Goal: Task Accomplishment & Management: Complete application form

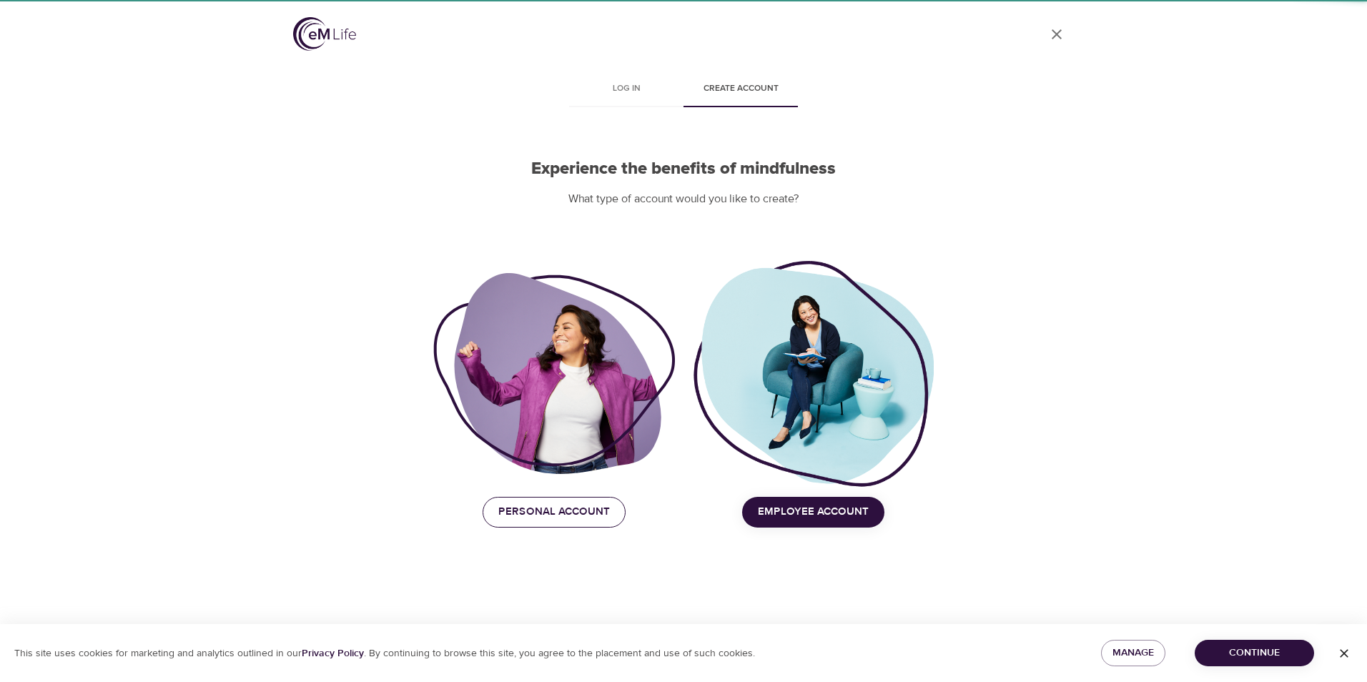
click at [585, 508] on span "Personal Account" at bounding box center [554, 512] width 112 height 19
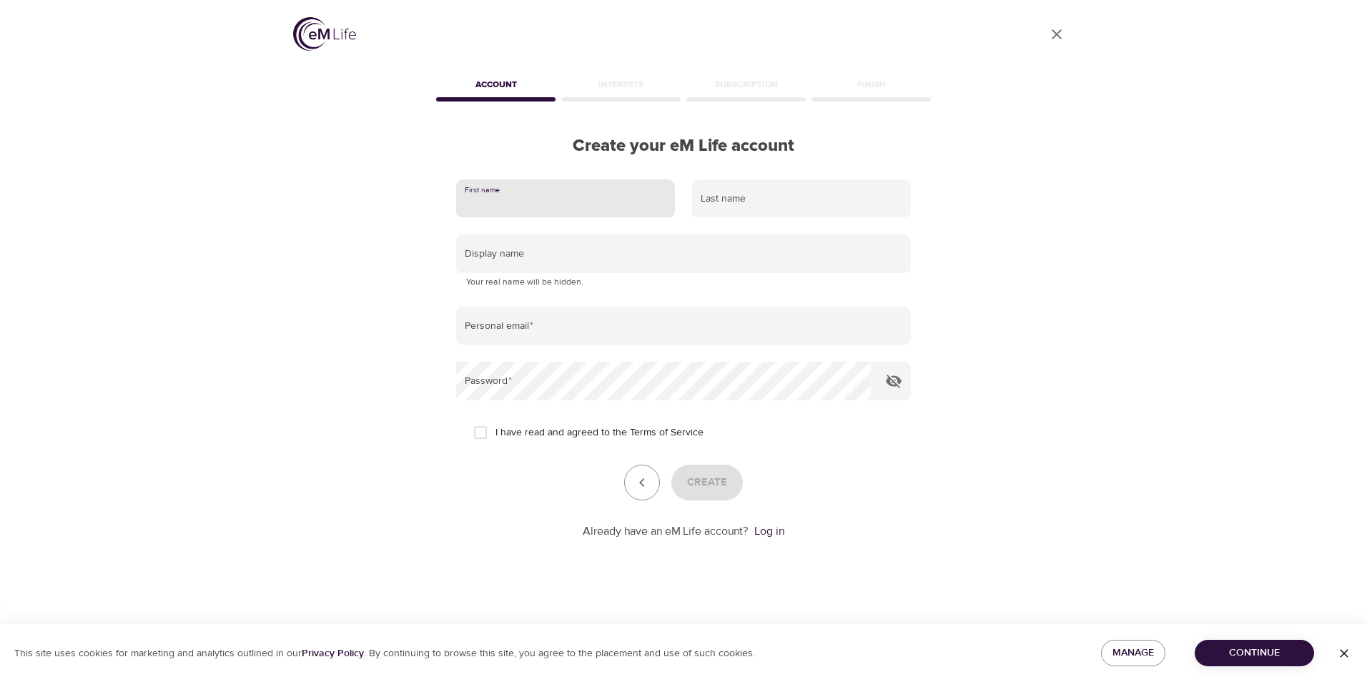
drag, startPoint x: 558, startPoint y: 205, endPoint x: 570, endPoint y: 204, distance: 11.5
click at [558, 205] on input "text" at bounding box center [565, 198] width 219 height 39
type input "rashond"
type input "speaks"
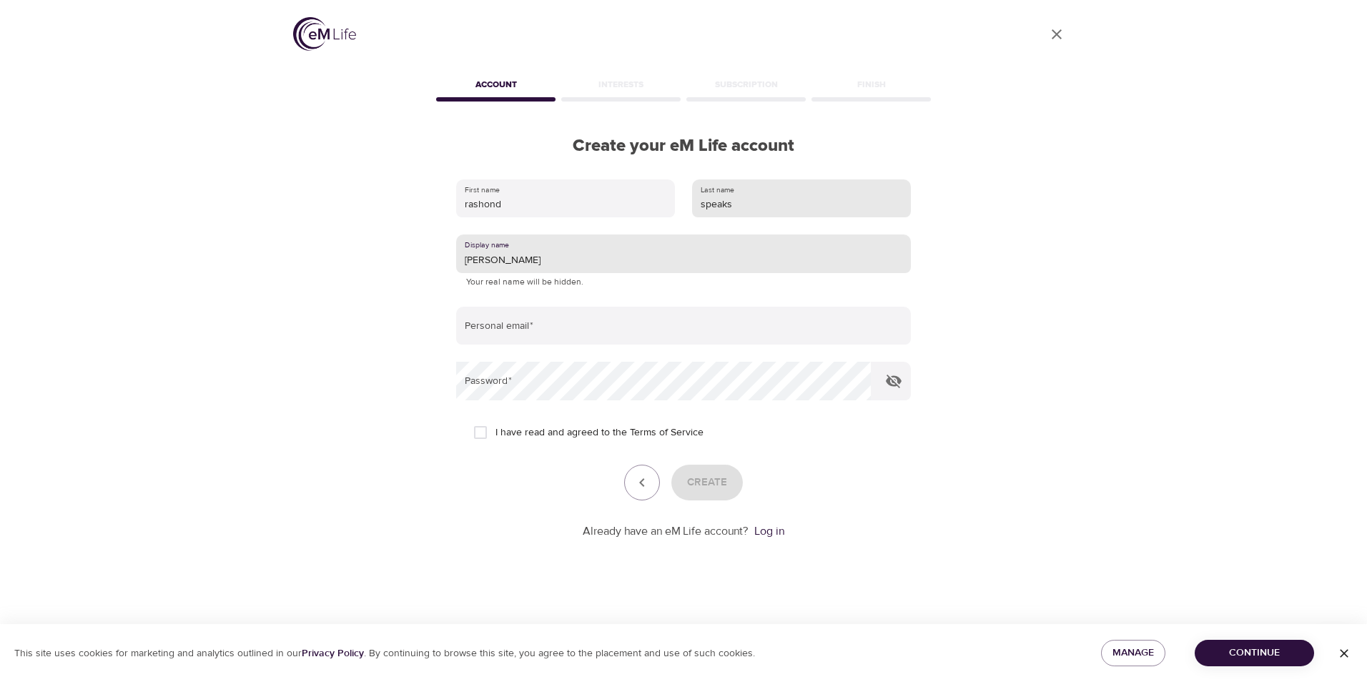
type input "[PERSON_NAME]"
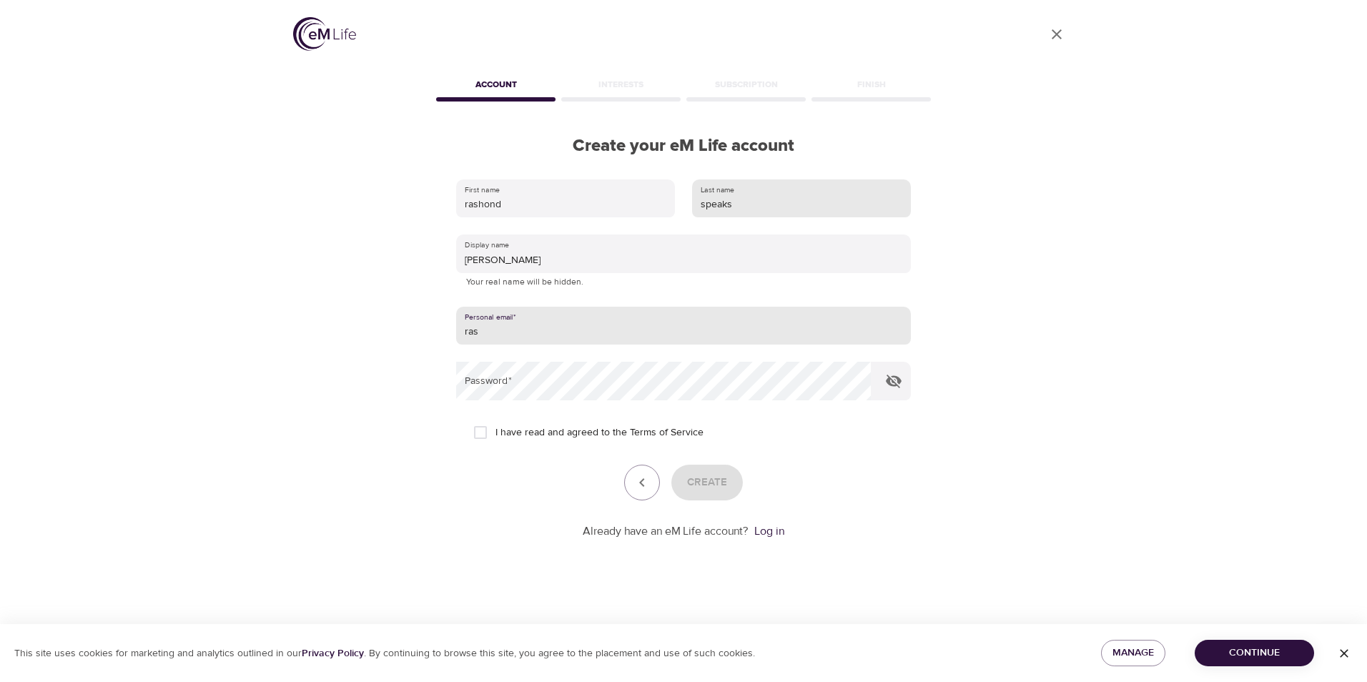
type input "[EMAIL_ADDRESS][DOMAIN_NAME]"
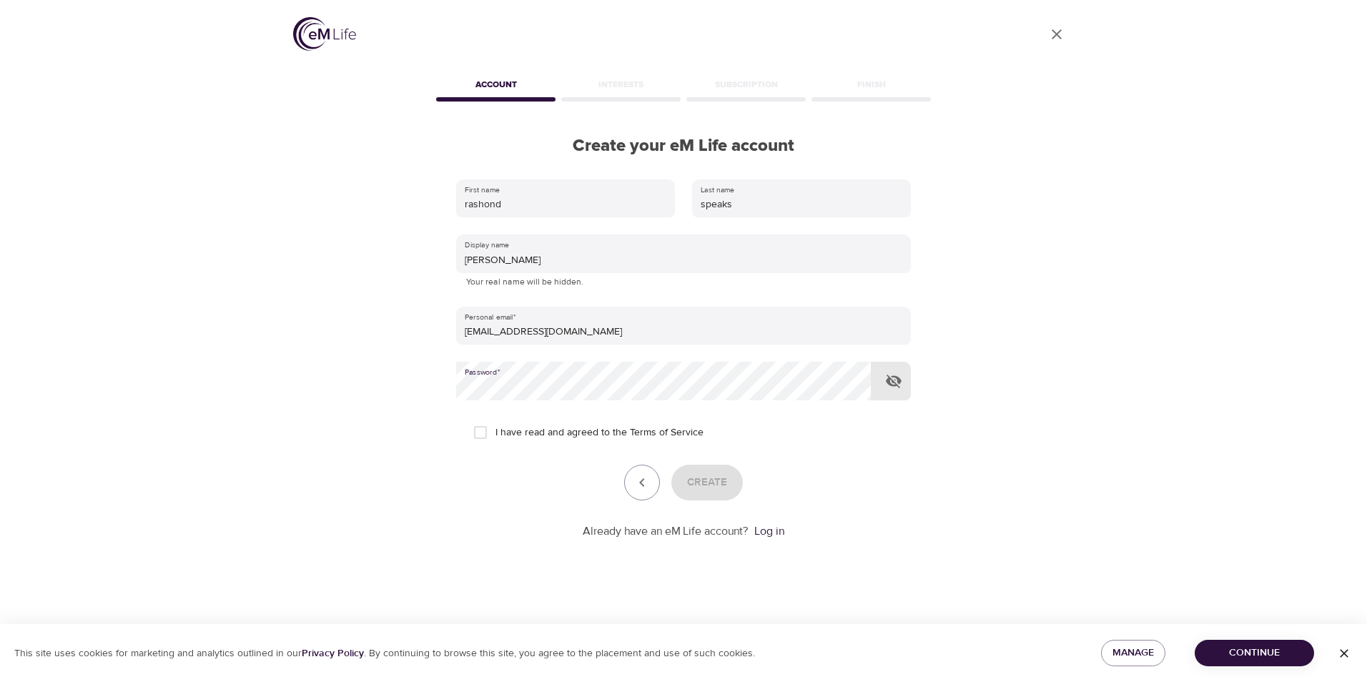
click at [485, 436] on input "I have read and agreed to the Terms of Service" at bounding box center [481, 433] width 30 height 30
checkbox input "true"
click at [723, 490] on span "Create" at bounding box center [707, 482] width 40 height 19
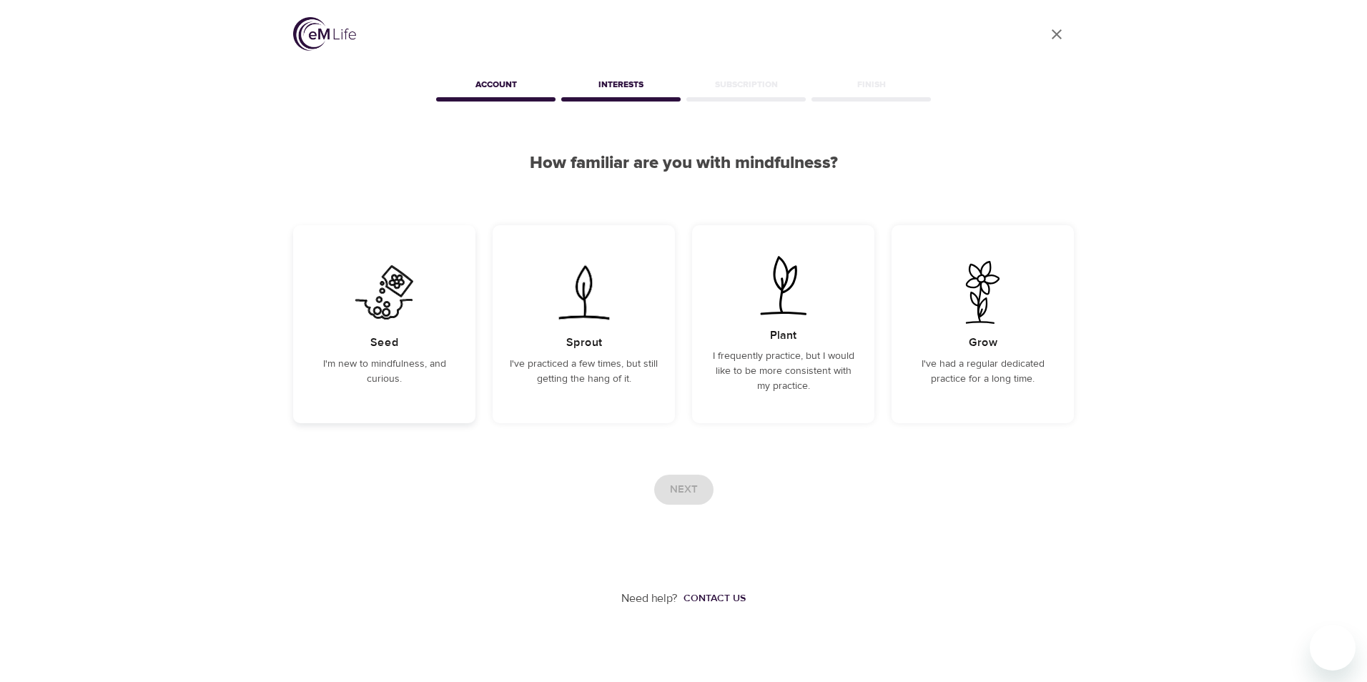
click at [401, 371] on p "I'm new to mindfulness, and curious." at bounding box center [384, 372] width 148 height 30
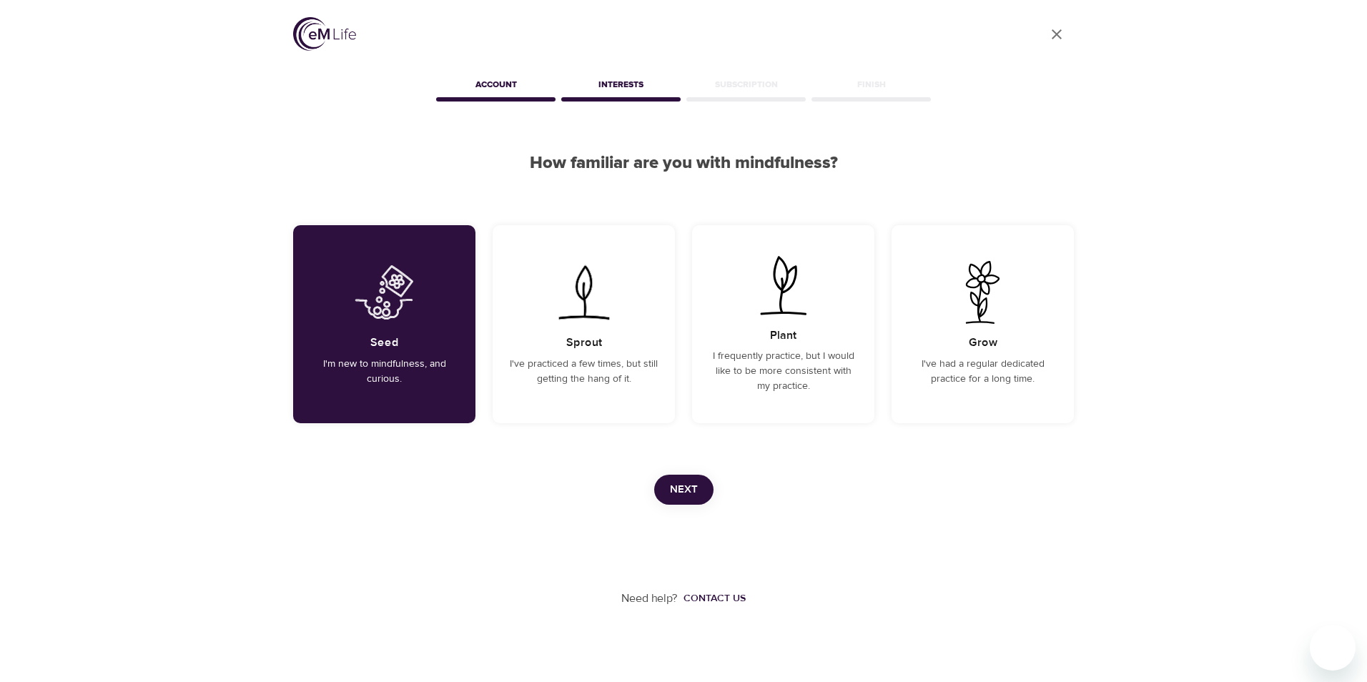
click at [691, 491] on span "Next" at bounding box center [684, 490] width 28 height 19
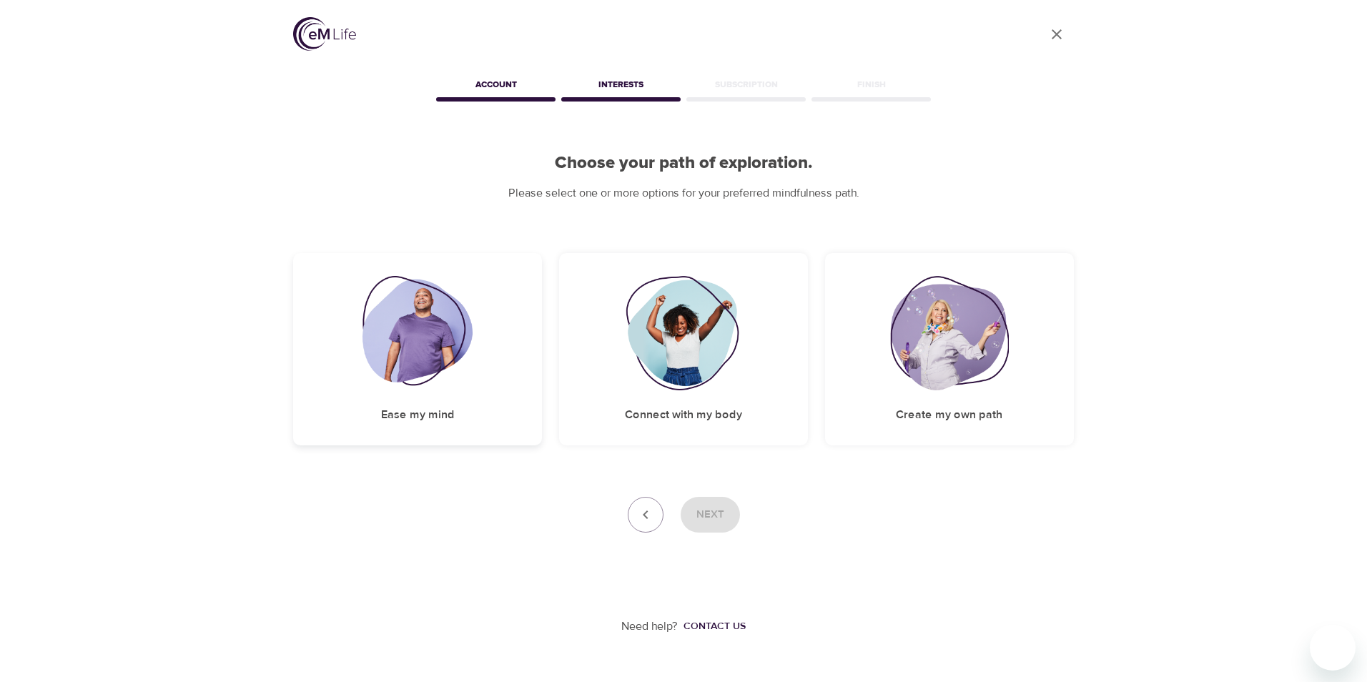
click at [473, 388] on img at bounding box center [418, 333] width 111 height 114
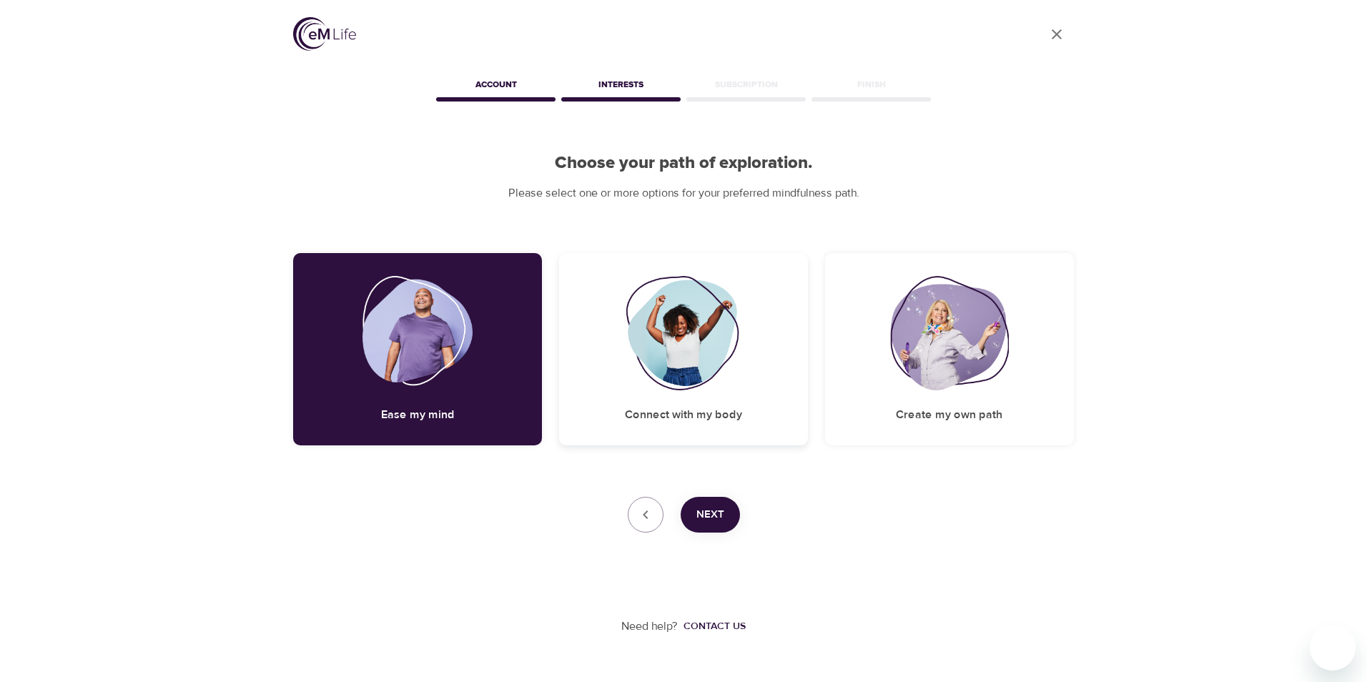
click at [650, 385] on img at bounding box center [684, 333] width 116 height 114
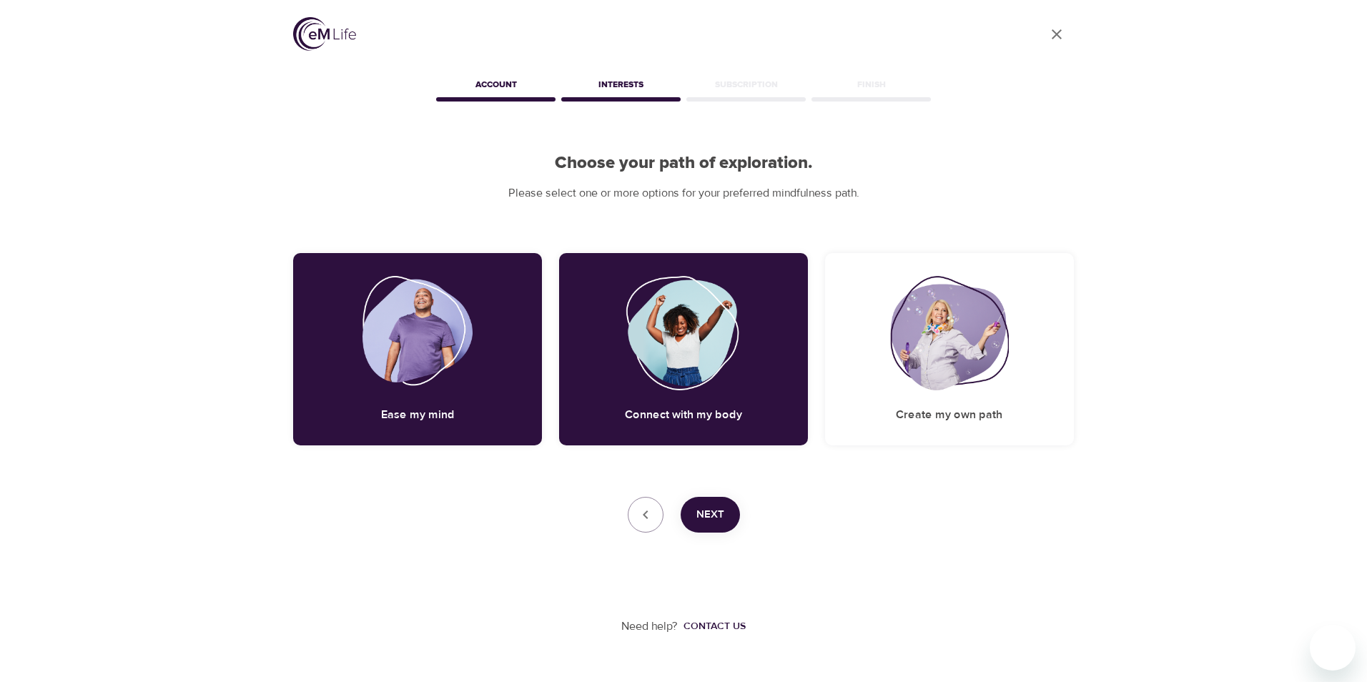
click at [713, 499] on button "Next" at bounding box center [710, 515] width 59 height 36
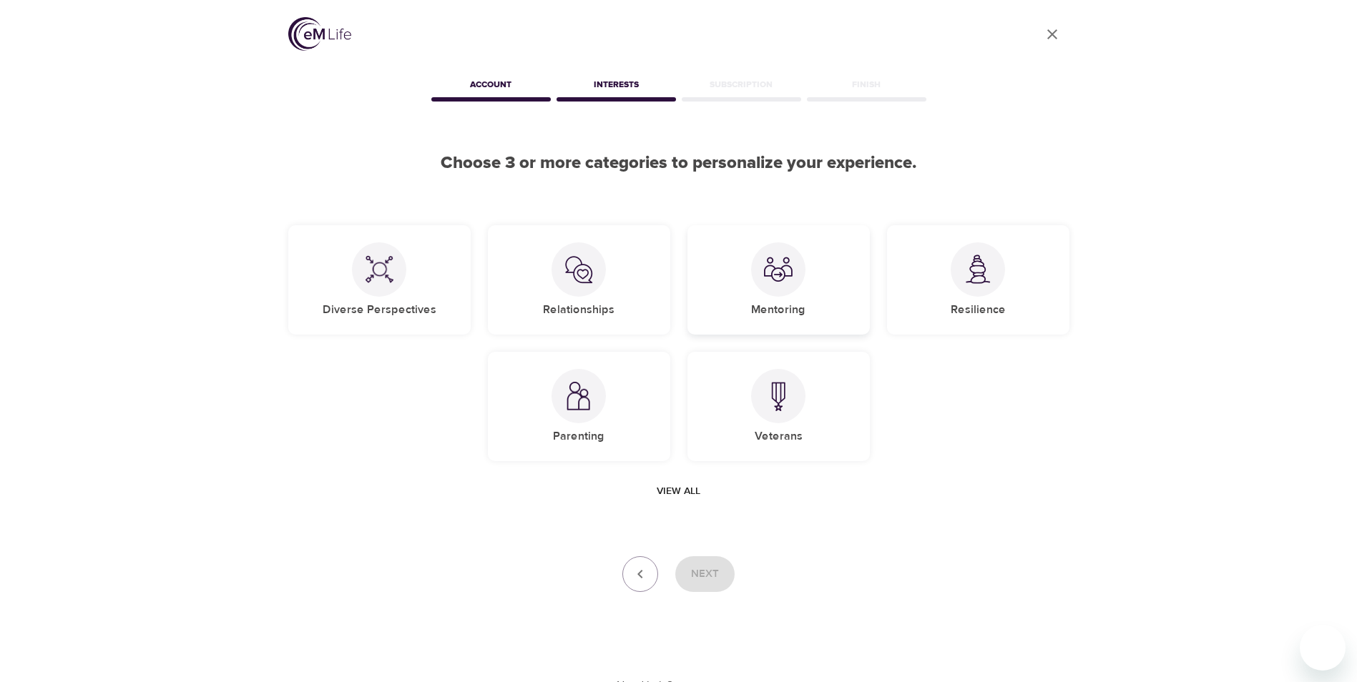
click at [767, 301] on div "Mentoring" at bounding box center [778, 279] width 182 height 109
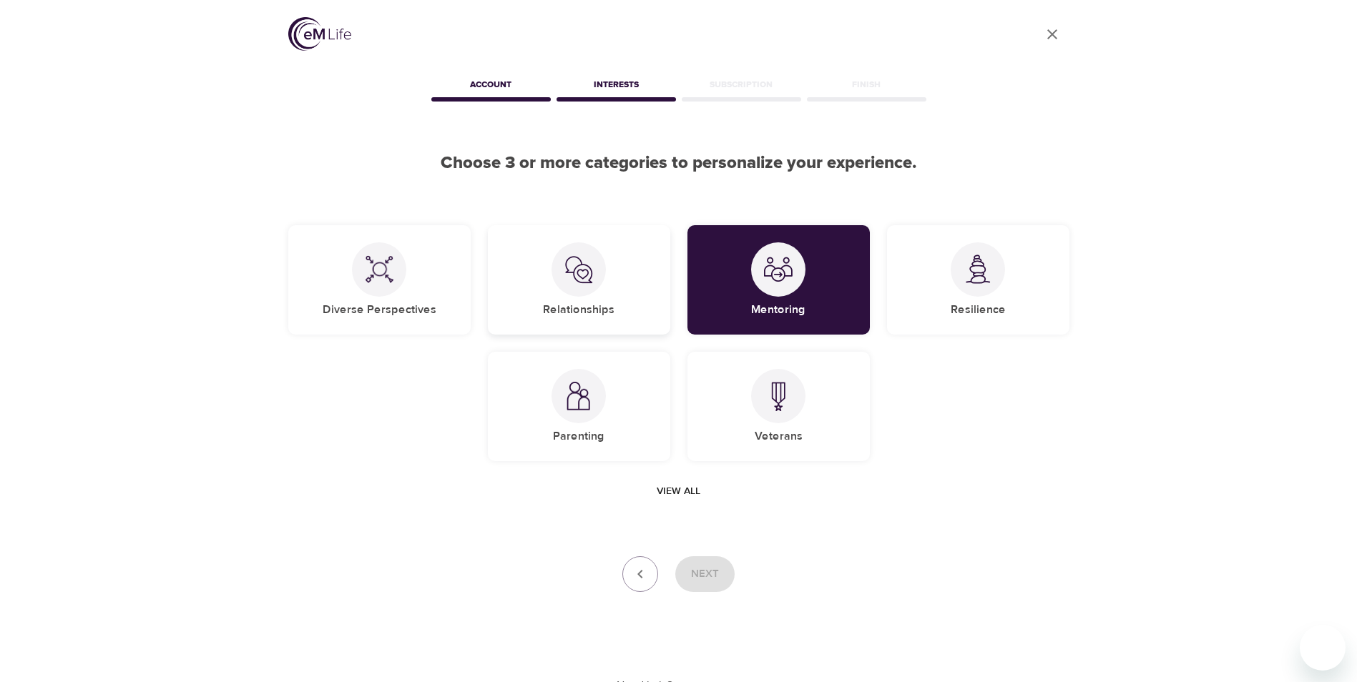
click at [521, 285] on div "Relationships" at bounding box center [579, 279] width 182 height 109
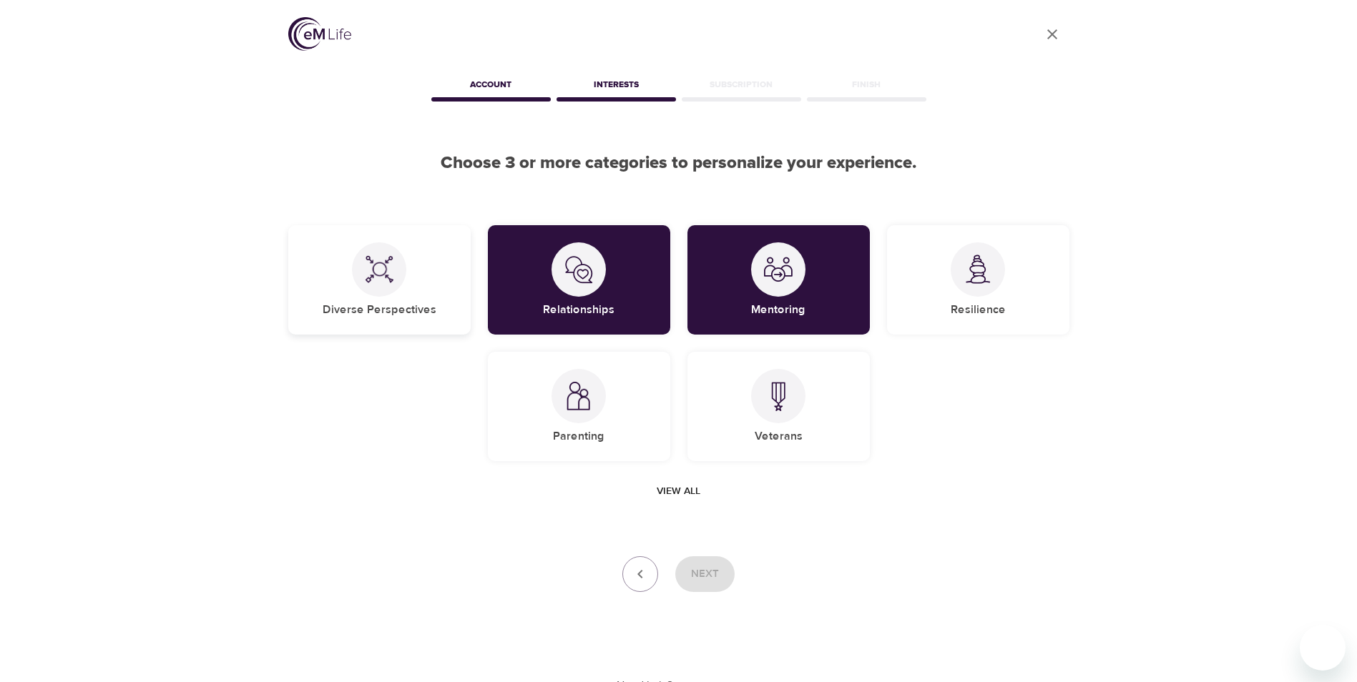
click at [397, 277] on div at bounding box center [379, 269] width 54 height 54
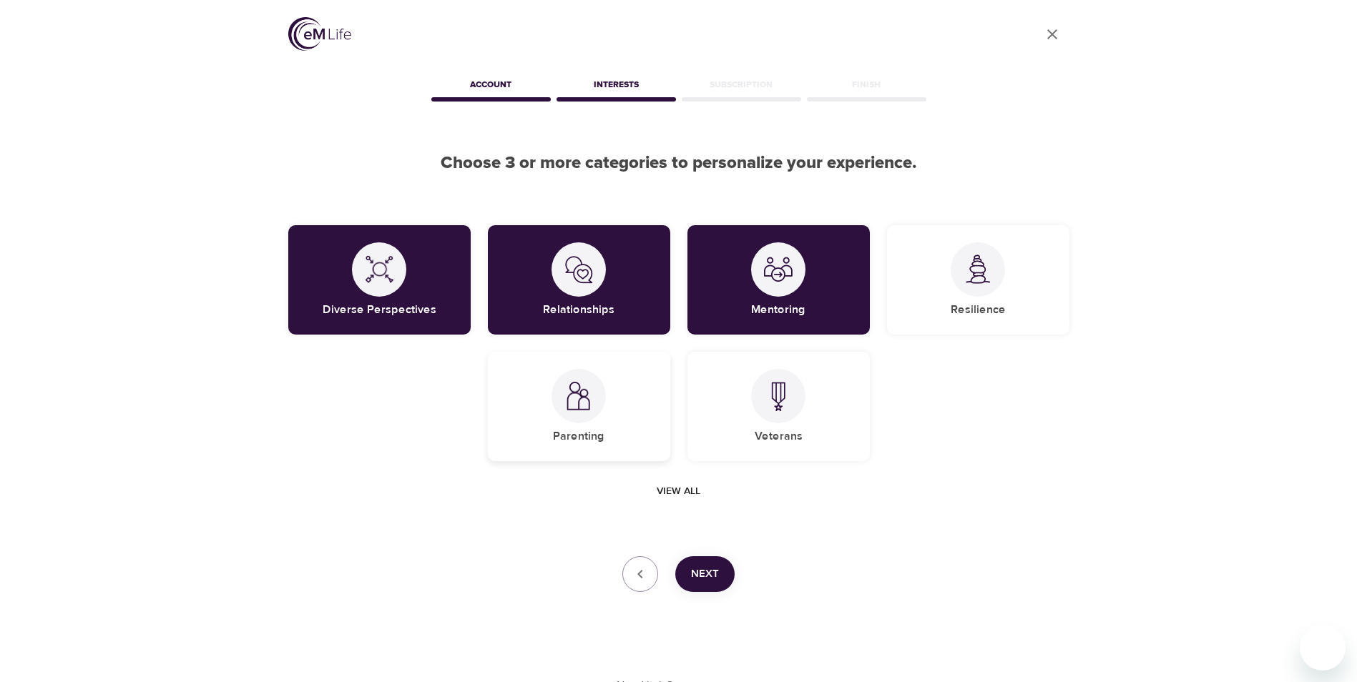
click at [605, 428] on div "Parenting" at bounding box center [579, 406] width 182 height 109
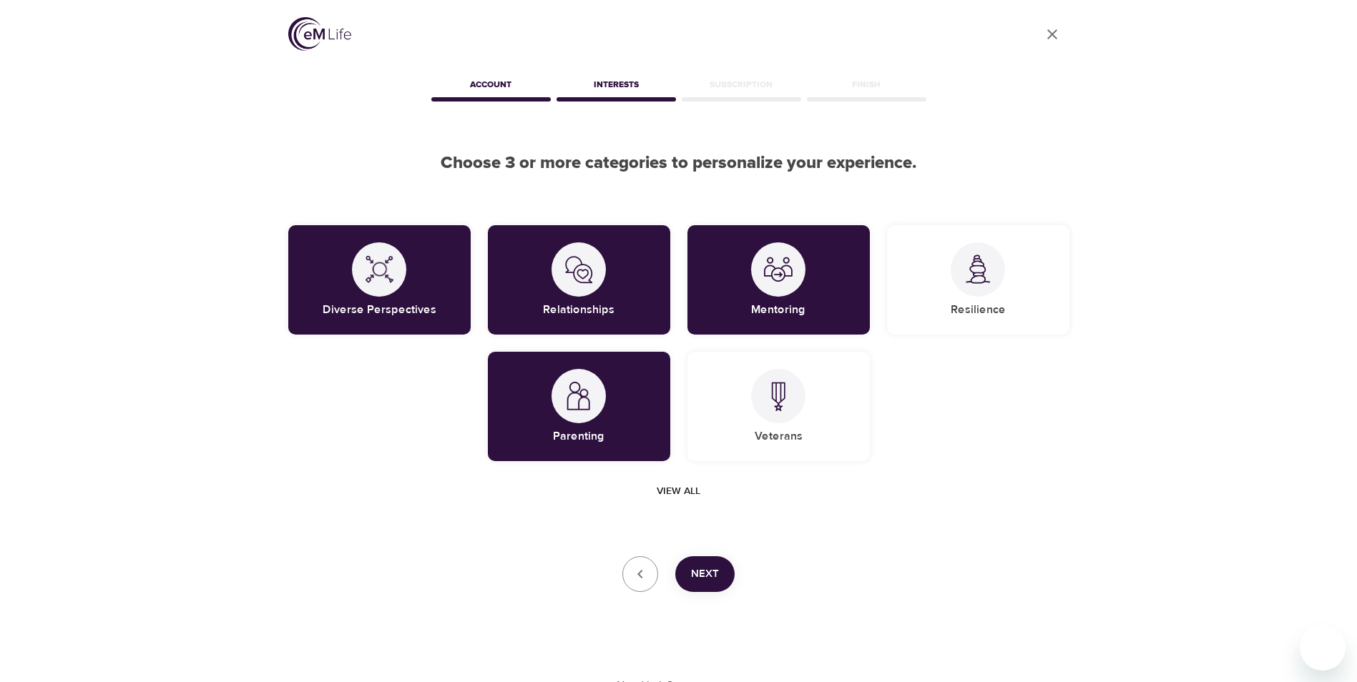
click at [720, 589] on button "Next" at bounding box center [704, 574] width 59 height 36
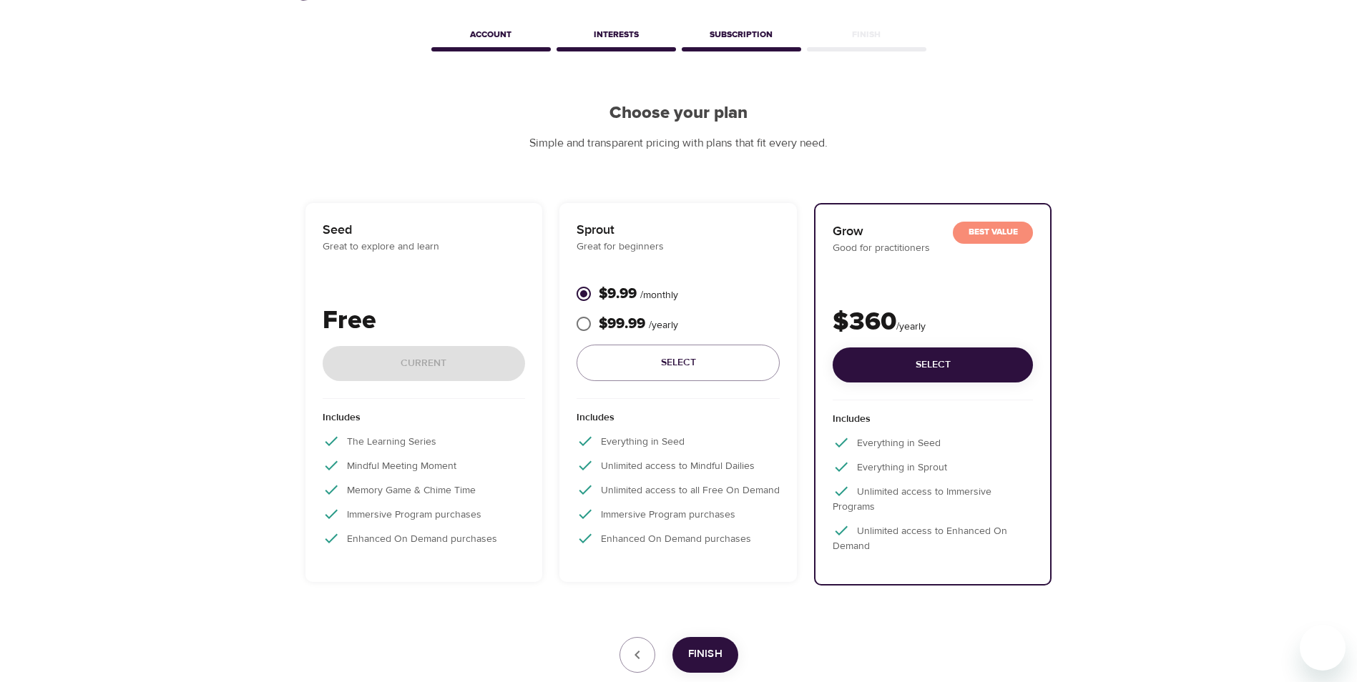
scroll to position [142, 0]
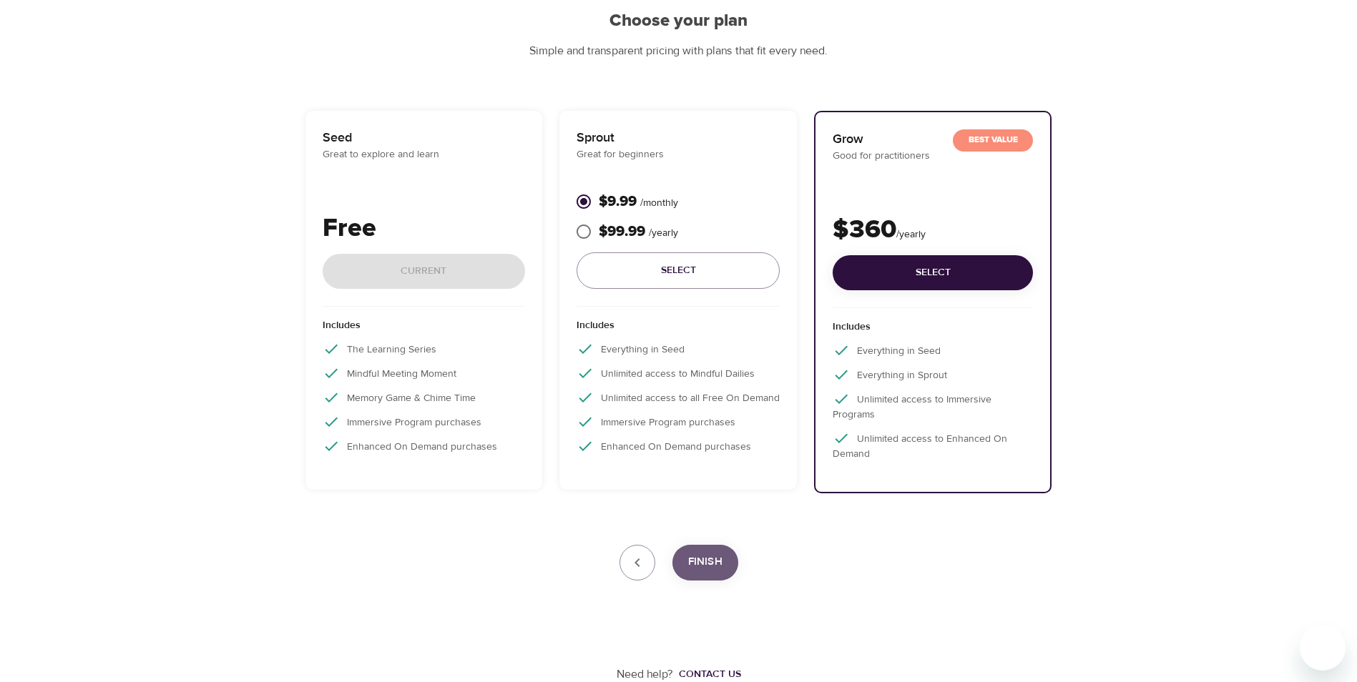
click at [724, 558] on button "Finish" at bounding box center [705, 563] width 66 height 36
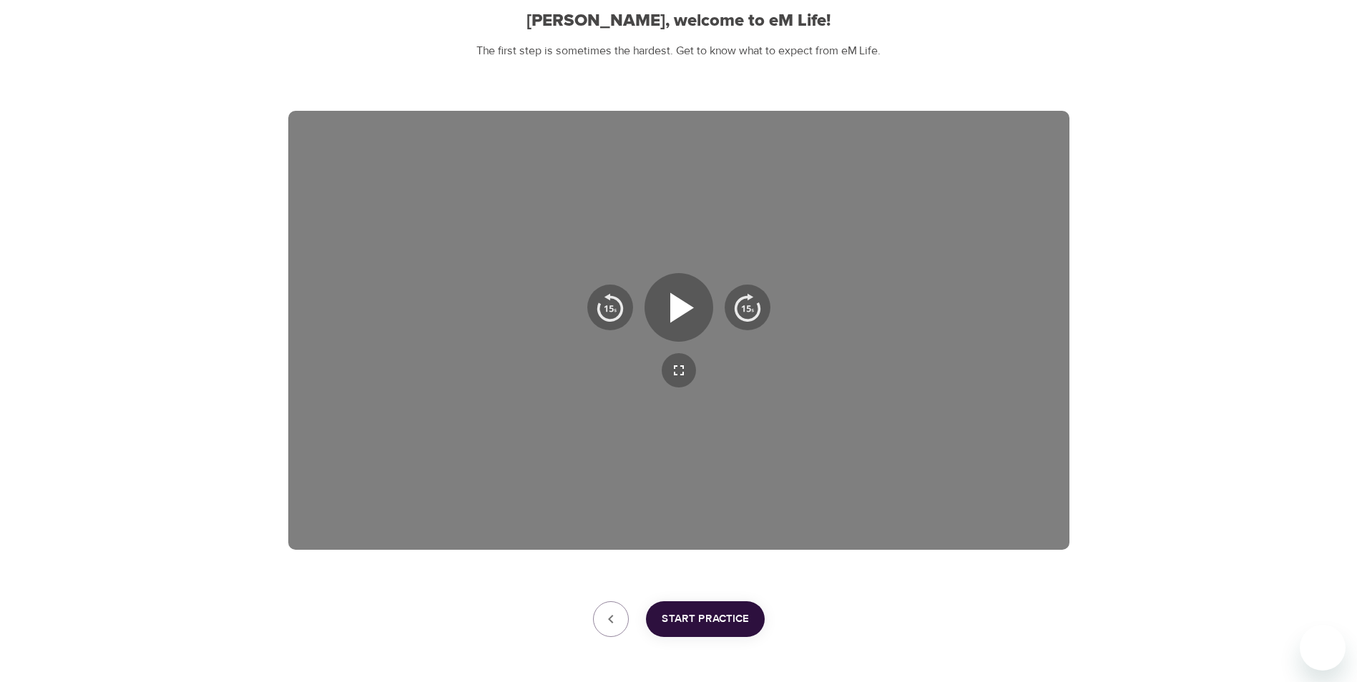
scroll to position [199, 0]
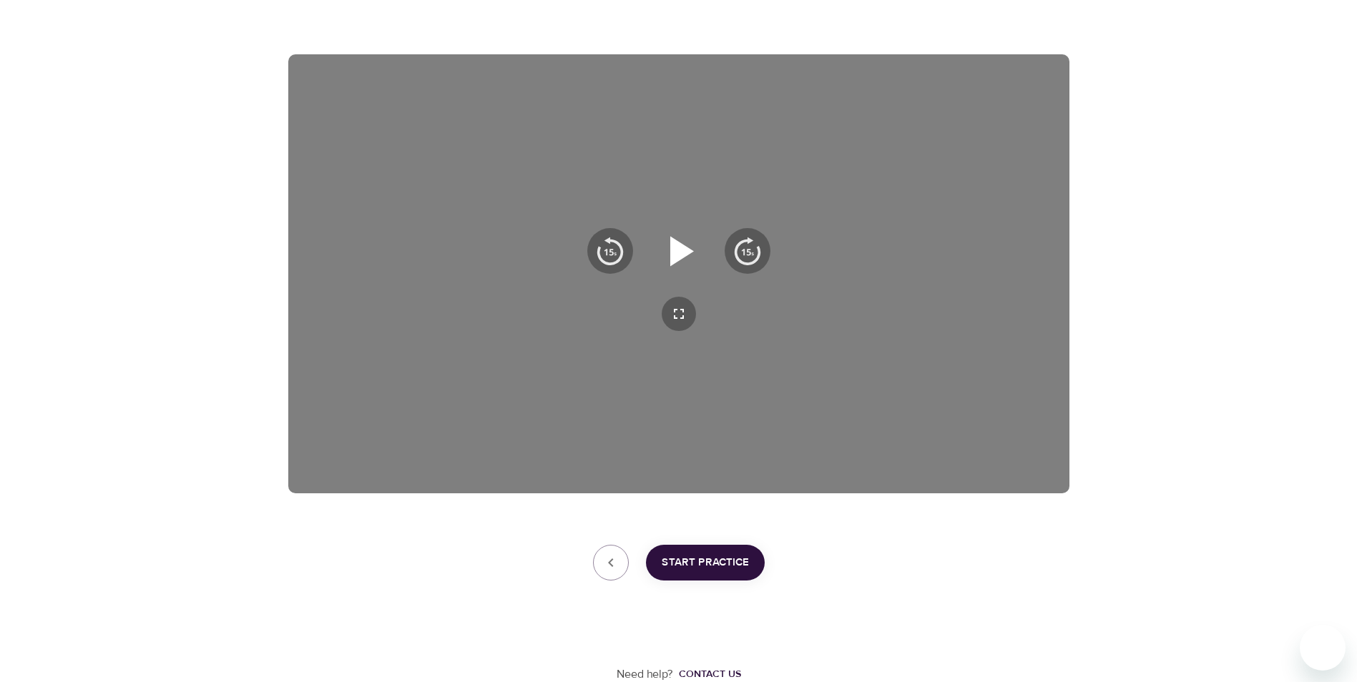
click at [676, 257] on icon "button" at bounding box center [682, 251] width 24 height 30
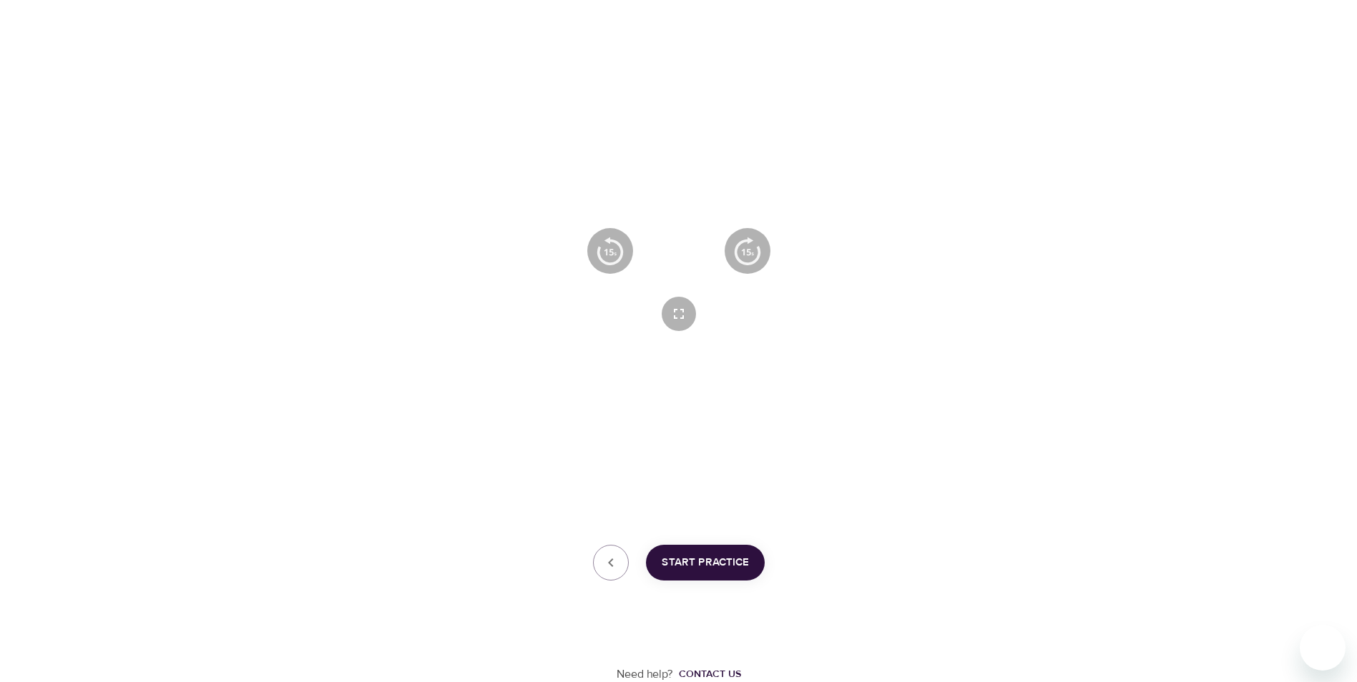
click at [666, 245] on icon "button" at bounding box center [679, 251] width 26 height 30
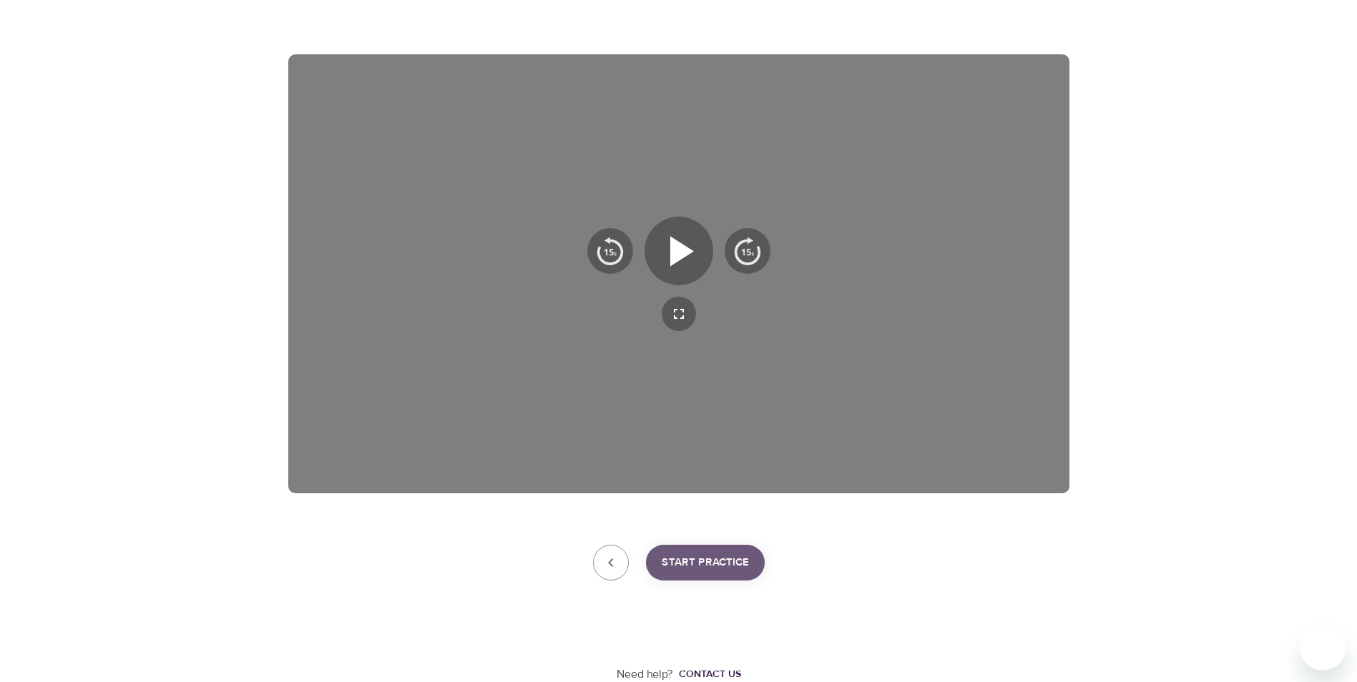
click at [702, 562] on span "Start Practice" at bounding box center [704, 562] width 87 height 19
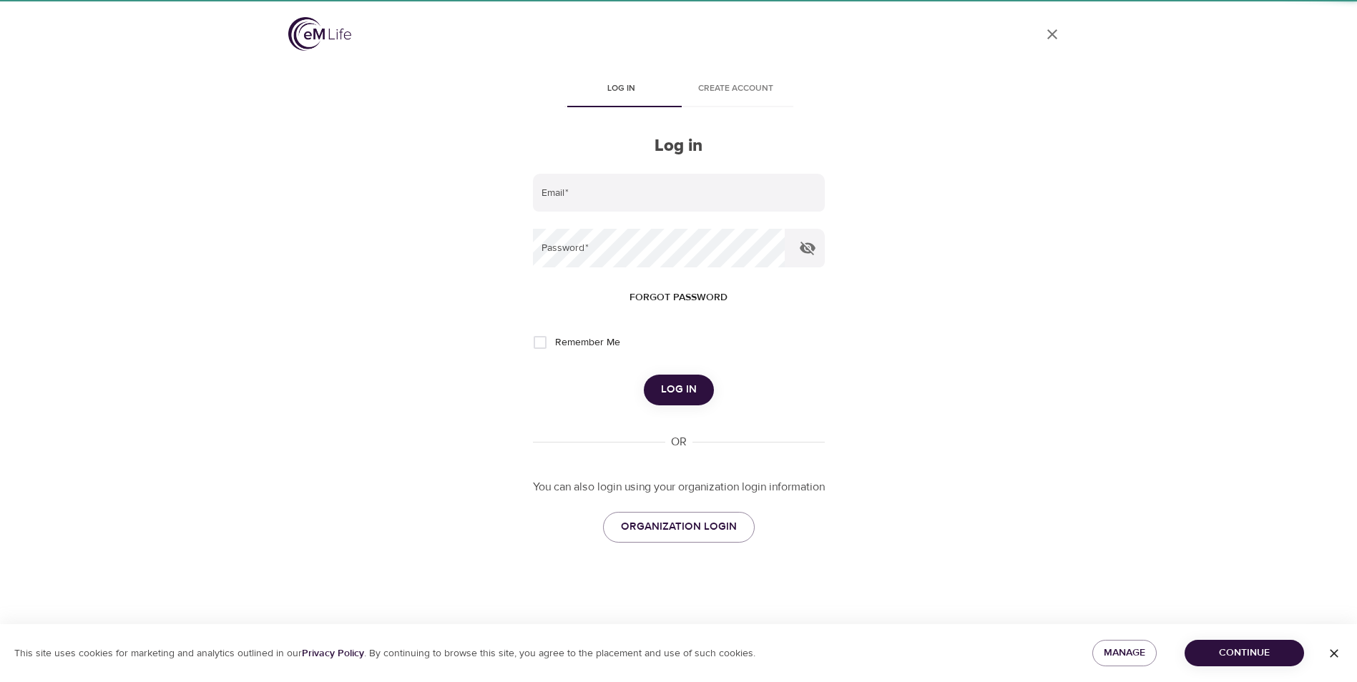
type input "[EMAIL_ADDRESS][DOMAIN_NAME]"
